Goal: Task Accomplishment & Management: Manage account settings

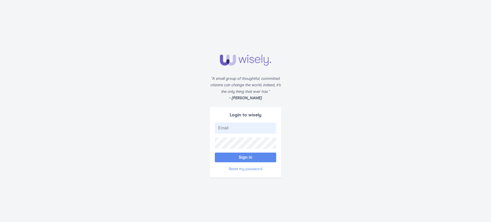
click at [245, 155] on button "Sign in" at bounding box center [245, 158] width 61 height 10
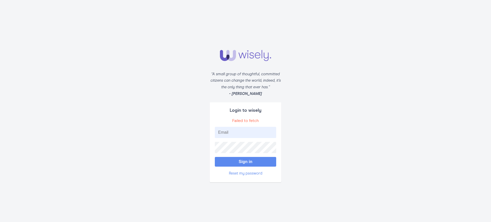
click at [245, 160] on button "Sign in" at bounding box center [245, 162] width 61 height 10
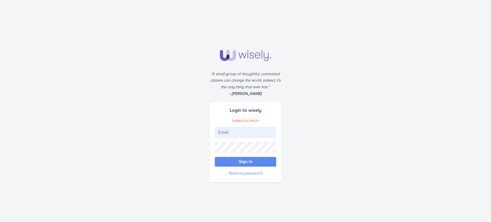
click at [245, 160] on button "Sign in" at bounding box center [245, 162] width 61 height 10
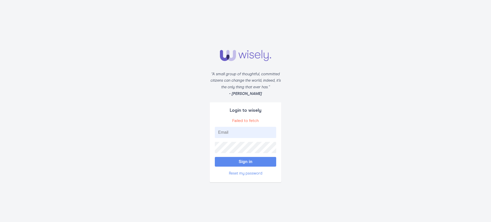
click at [245, 160] on button "Sign in" at bounding box center [245, 162] width 61 height 10
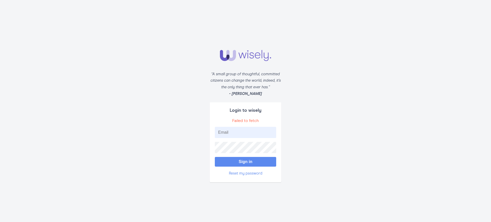
click at [245, 160] on button "Sign in" at bounding box center [245, 162] width 61 height 10
